Goal: Task Accomplishment & Management: Manage account settings

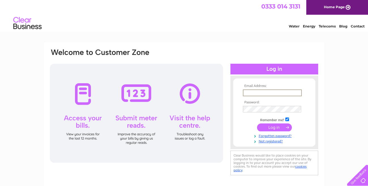
type input "eastneukshellfish@gmail.com"
click at [274, 127] on input "submit" at bounding box center [274, 127] width 35 height 8
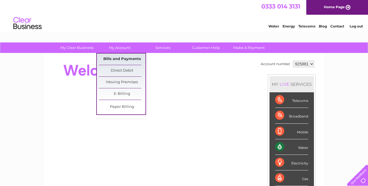
click at [126, 57] on link "Bills and Payments" at bounding box center [122, 59] width 47 height 11
click at [123, 59] on link "Bills and Payments" at bounding box center [122, 59] width 47 height 11
click at [116, 59] on link "Bills and Payments" at bounding box center [122, 59] width 47 height 11
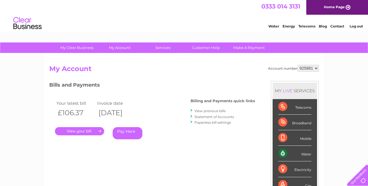
click at [97, 130] on link "." at bounding box center [79, 131] width 49 height 8
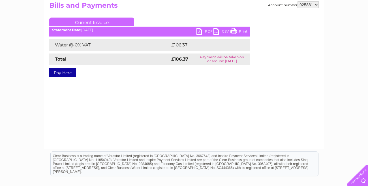
scroll to position [67, 0]
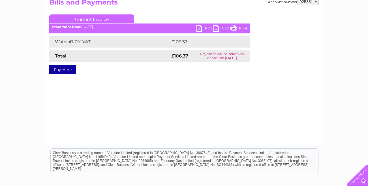
click at [199, 29] on link "PDF" at bounding box center [205, 29] width 17 height 8
